Goal: Navigation & Orientation: Find specific page/section

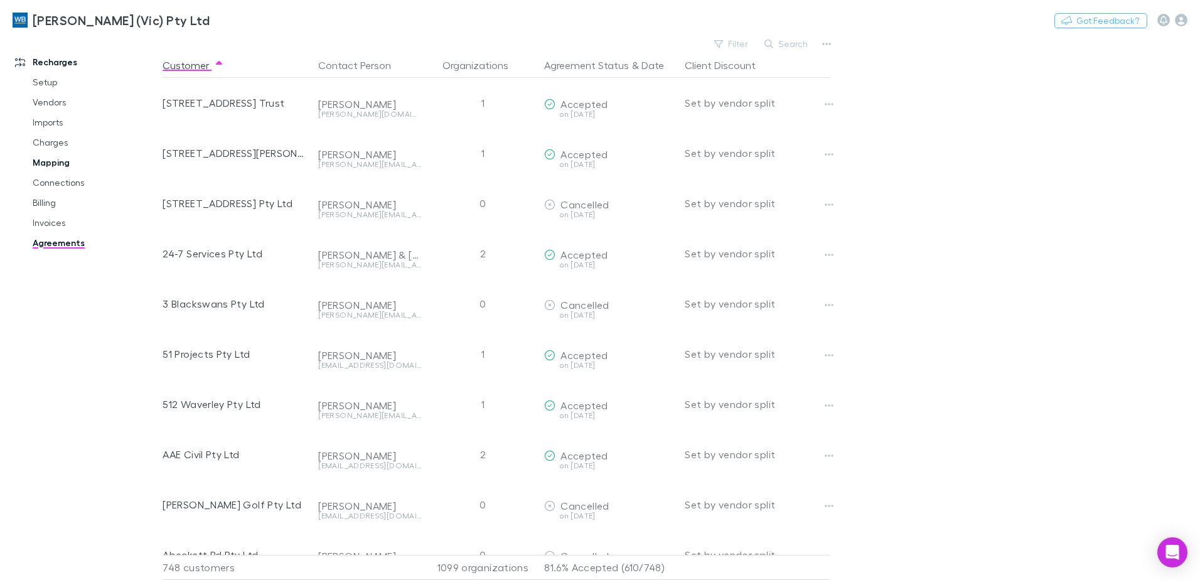
click at [36, 158] on link "Mapping" at bounding box center [94, 163] width 149 height 20
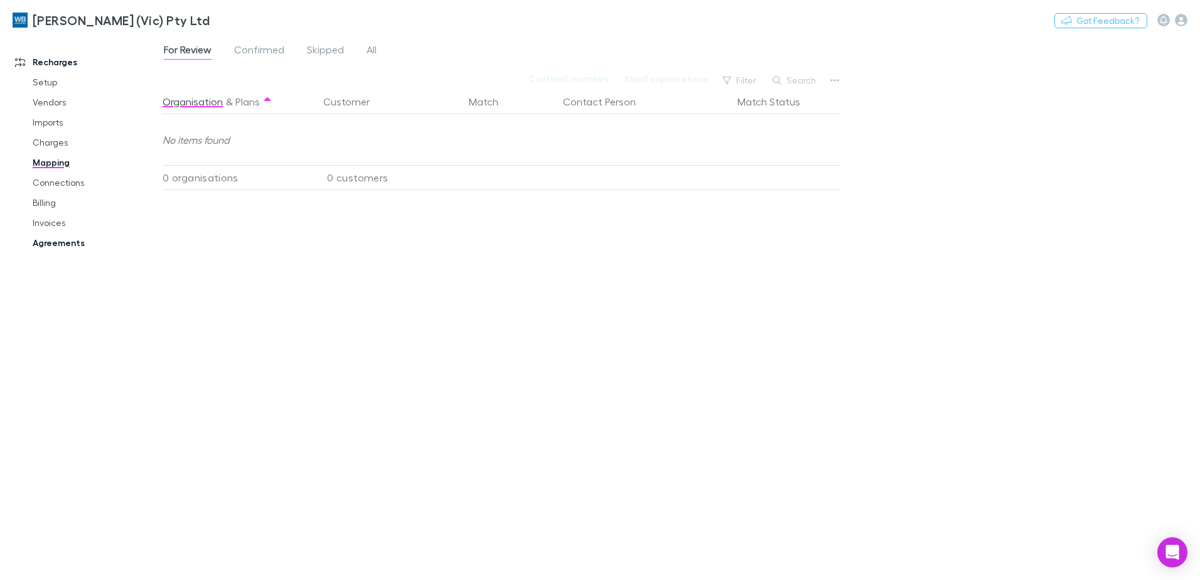
click at [51, 244] on link "Agreements" at bounding box center [94, 243] width 149 height 20
